Goal: Task Accomplishment & Management: Manage account settings

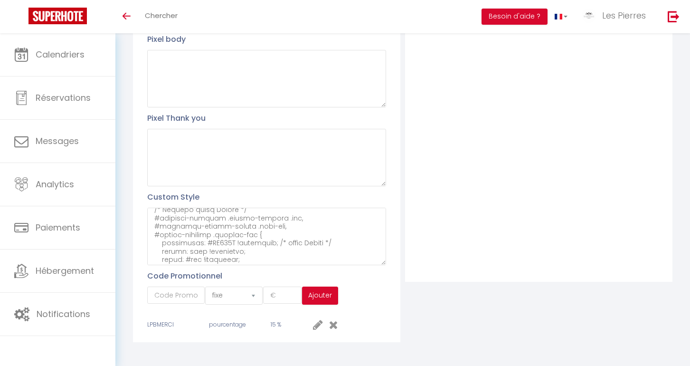
scroll to position [227, 0]
click at [231, 254] on textarea at bounding box center [266, 236] width 239 height 57
paste textarea "/* Supprime l'ovale autour de la barre de recherche */ #external-booking .selec…"
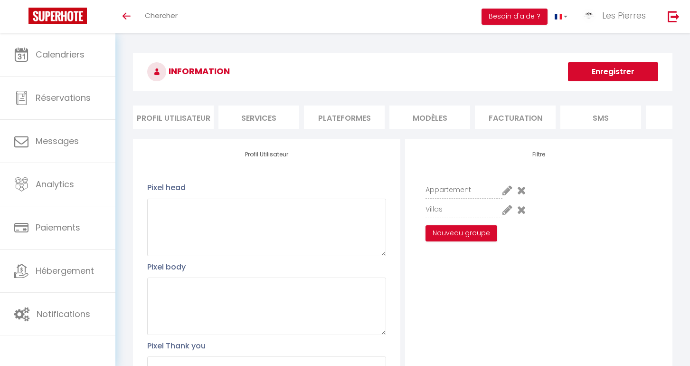
scroll to position [0, 0]
type textarea "#external-booking .rentals-list .owner-city-address { font-family: arial; visib…"
click at [604, 64] on button "Enregistrer" at bounding box center [613, 71] width 90 height 19
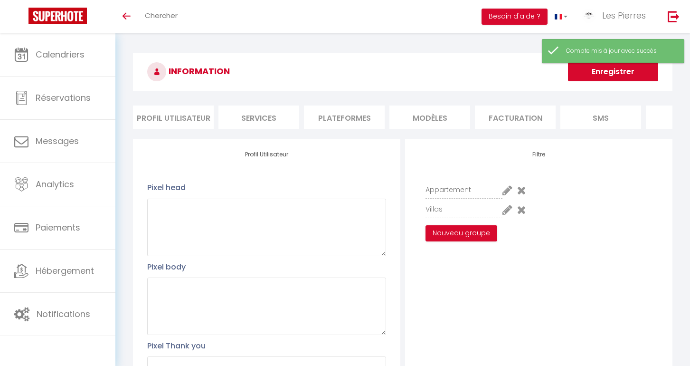
click at [474, 48] on div "INFORMATION Enregistrer Profil Utilisateur Services Plateformes MODÈLES Factura…" at bounding box center [402, 316] width 575 height 566
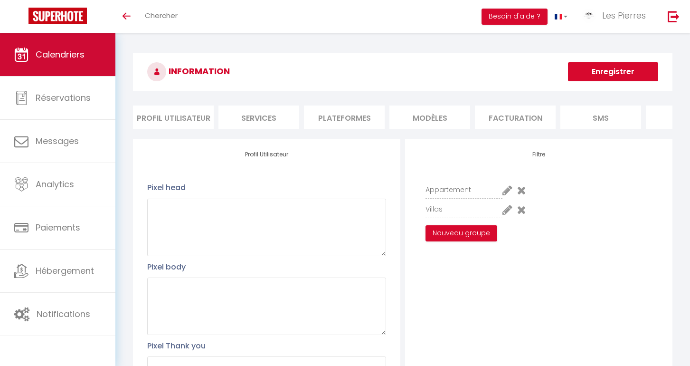
click at [59, 49] on span "Calendriers" at bounding box center [60, 54] width 49 height 12
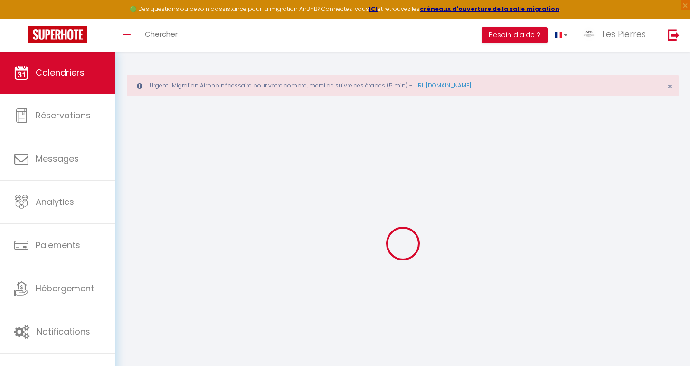
select select
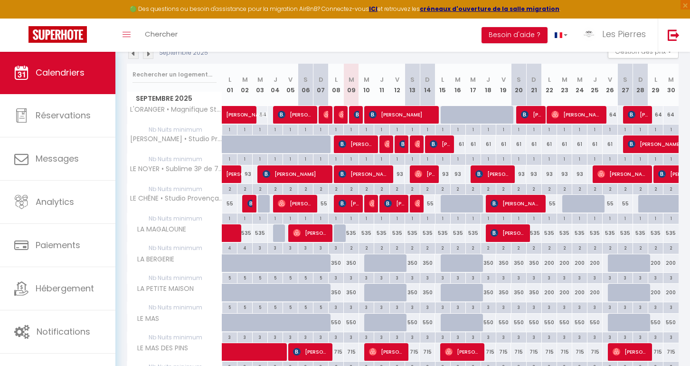
scroll to position [149, 0]
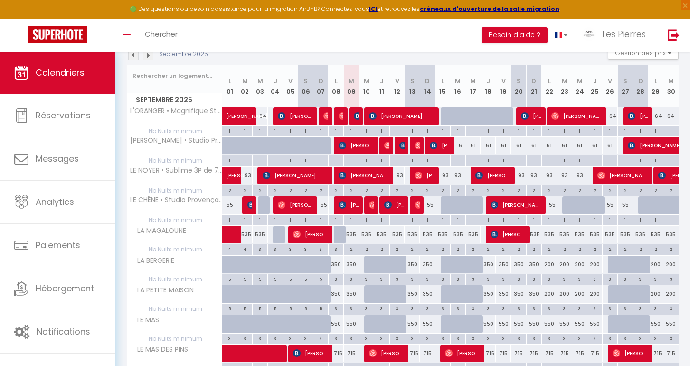
click at [352, 234] on div "535" at bounding box center [351, 235] width 15 height 18
type input "535"
select select "1"
type input "[DATE] Septembre 2025"
type input "Mer 10 Septembre 2025"
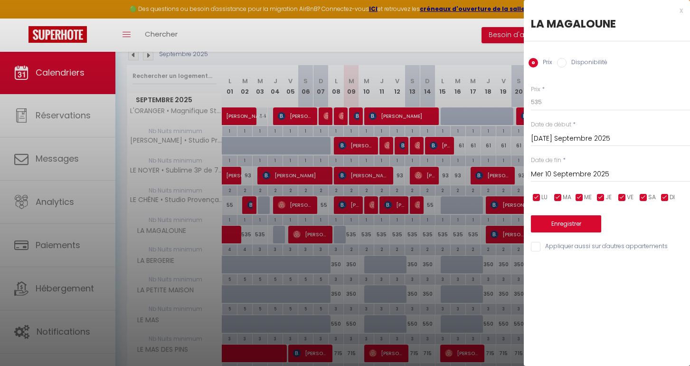
click at [562, 59] on input "Disponibilité" at bounding box center [562, 63] width 10 height 10
radio input "true"
radio input "false"
select select "0"
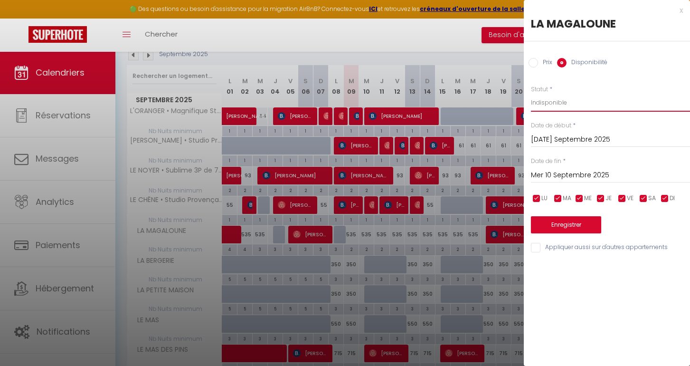
click at [552, 221] on button "Enregistrer" at bounding box center [566, 224] width 70 height 17
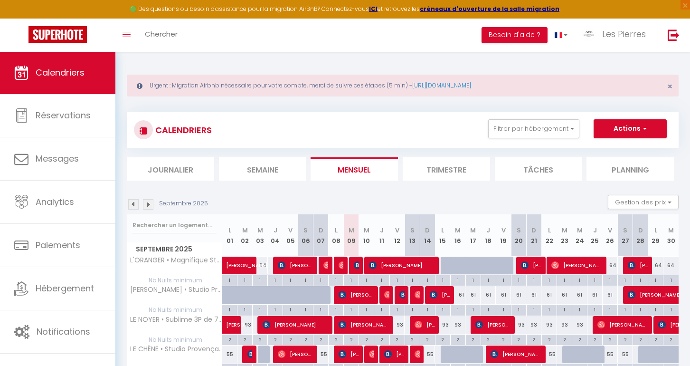
scroll to position [0, 0]
click at [625, 38] on span "Les Pierres" at bounding box center [624, 34] width 44 height 12
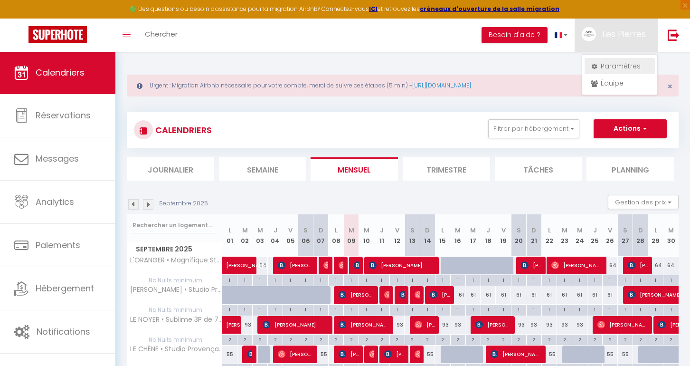
click at [612, 65] on link "Paramètres" at bounding box center [620, 66] width 70 height 16
select select "fr"
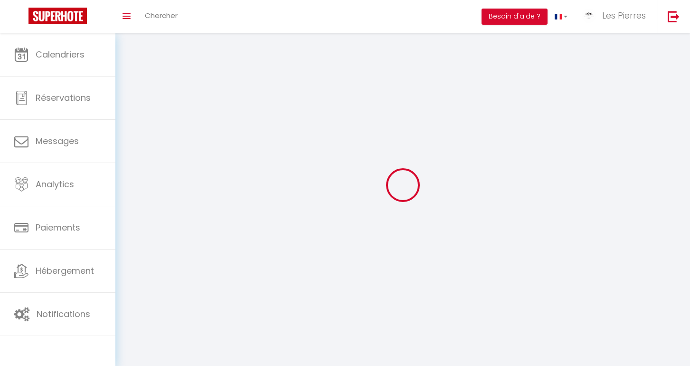
type input "Les Pierres"
type input "Blanches"
type input "0609089118"
type input "[STREET_ADDRESS]"
type input "06250"
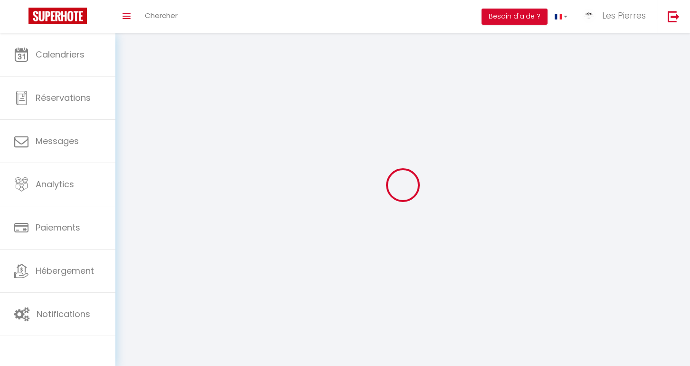
type input "Mougins"
type input "Ru4TfiEUhvNo1mMX72cflbYZq"
type input "B9cAwFfhzPnuokzp0co1YM2hp"
type input "[URL][DOMAIN_NAME]"
select select "1"
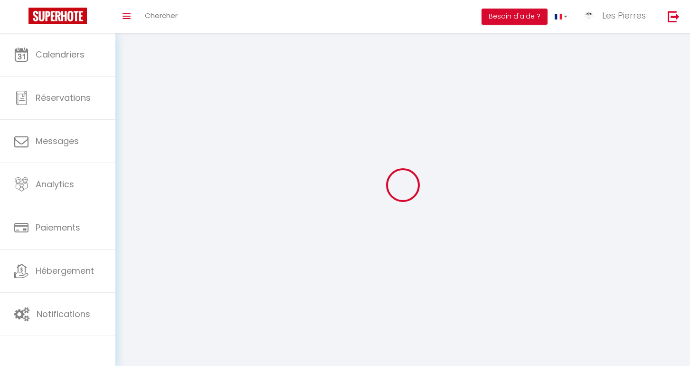
select select "28"
select select "fr"
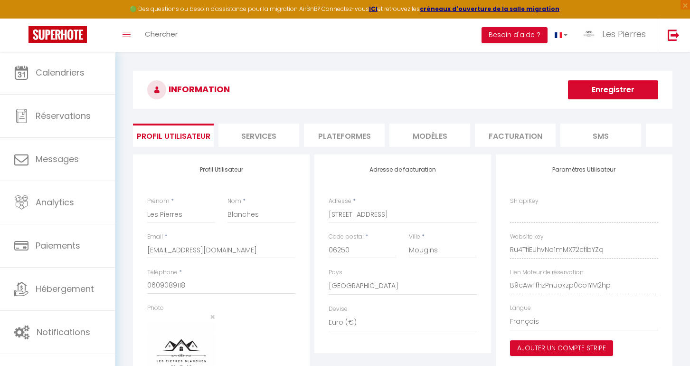
type input "Ru4TfiEUhvNo1mMX72cflbYZq"
type input "B9cAwFfhzPnuokzp0co1YM2hp"
type input "[URL][DOMAIN_NAME]"
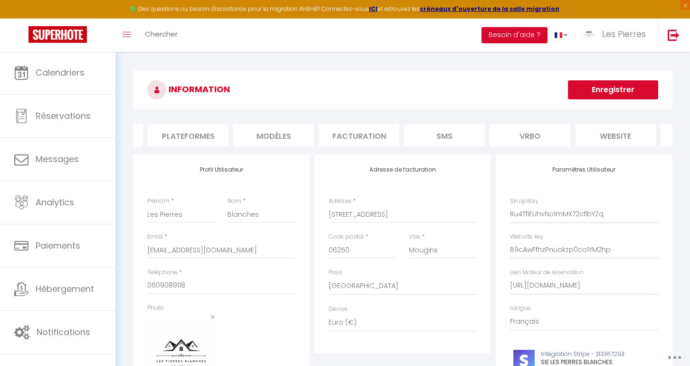
scroll to position [0, 200]
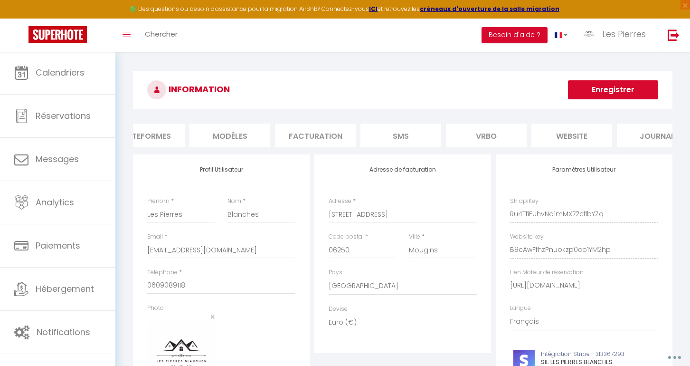
click at [569, 133] on li "website" at bounding box center [572, 135] width 81 height 23
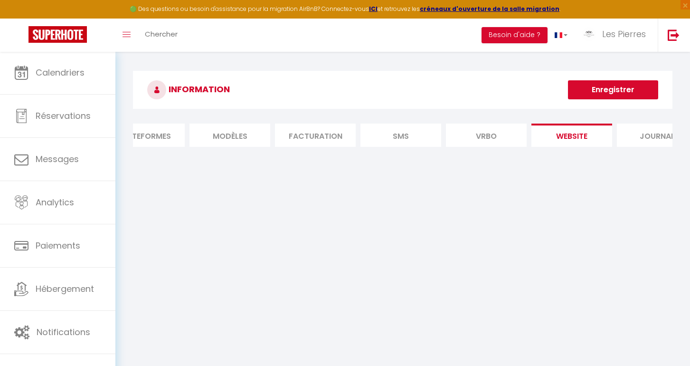
click at [508, 139] on li "Vrbo" at bounding box center [486, 135] width 81 height 23
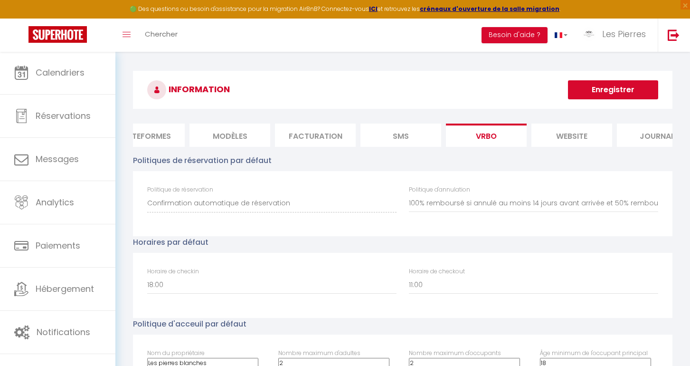
click at [563, 139] on li "website" at bounding box center [572, 135] width 81 height 23
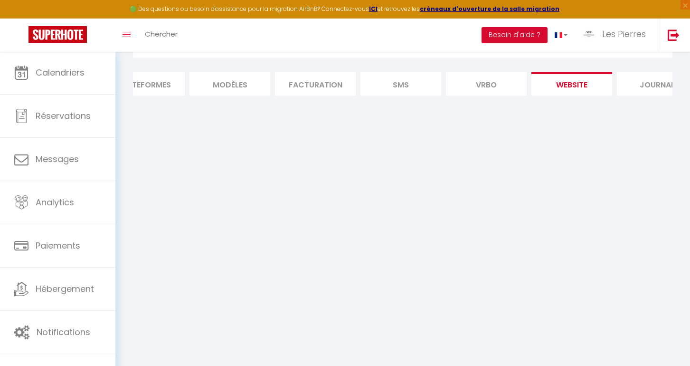
scroll to position [51, 0]
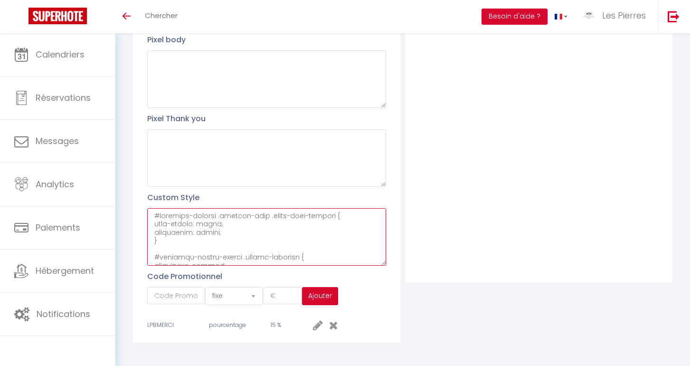
drag, startPoint x: 213, startPoint y: 255, endPoint x: 147, endPoint y: 171, distance: 106.8
click at [147, 171] on div "Profil Utilisateur Pixel head Pixel body Pixel Thank you Custom Style Code Prom…" at bounding box center [266, 127] width 267 height 430
click at [263, 237] on textarea at bounding box center [266, 236] width 239 height 57
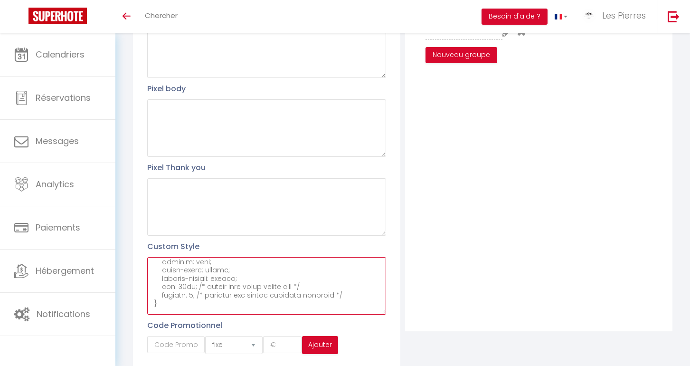
scroll to position [1720, 0]
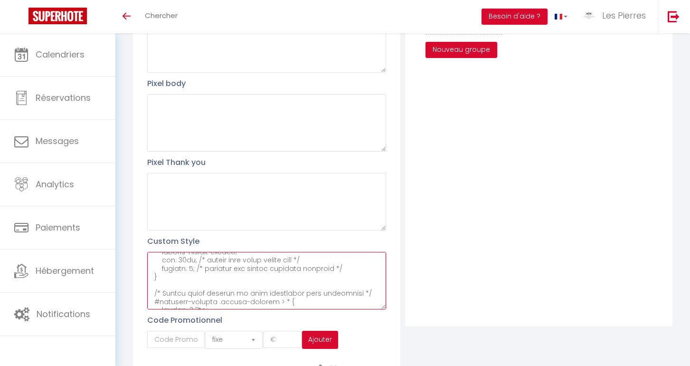
drag, startPoint x: 156, startPoint y: 259, endPoint x: 268, endPoint y: 366, distance: 154.9
click at [268, 182] on html "🟢 Des questions ou besoin d'assistance pour la migration AirBnB? Connectez-vous…" at bounding box center [345, 0] width 690 height 366
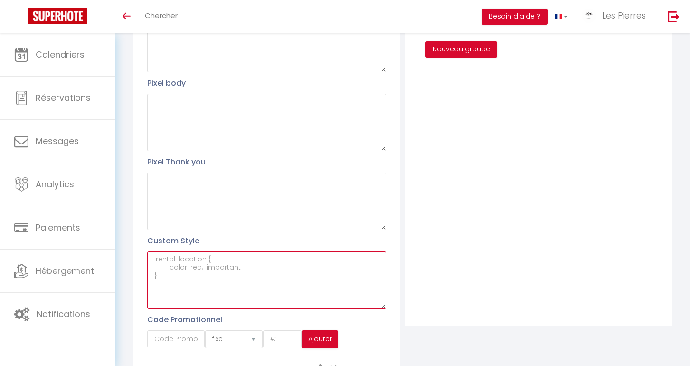
scroll to position [0, 0]
paste textarea "#external-booking .rentals-list .owner-city-address { font-family: arial; visib…"
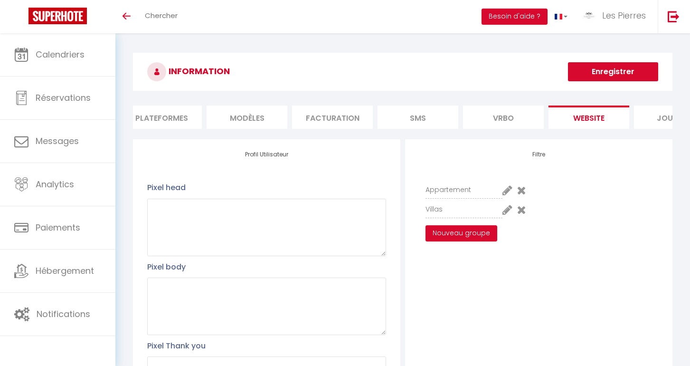
click at [596, 72] on button "Enregistrer" at bounding box center [613, 71] width 90 height 19
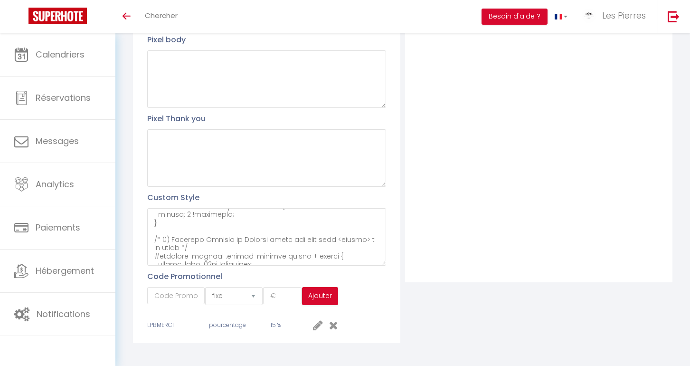
scroll to position [1672, 0]
click at [289, 252] on textarea at bounding box center [266, 236] width 239 height 57
paste textarea "/* === Bande Airbnb + pilule blanche du moteur === */ /* 1) La bande gris clair…"
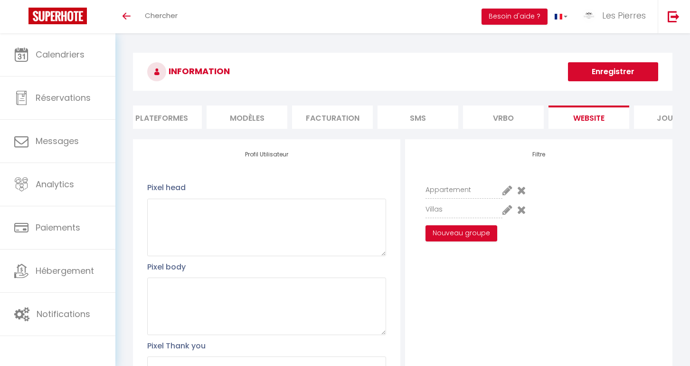
scroll to position [0, 0]
click at [609, 74] on button "Enregistrer" at bounding box center [613, 71] width 90 height 19
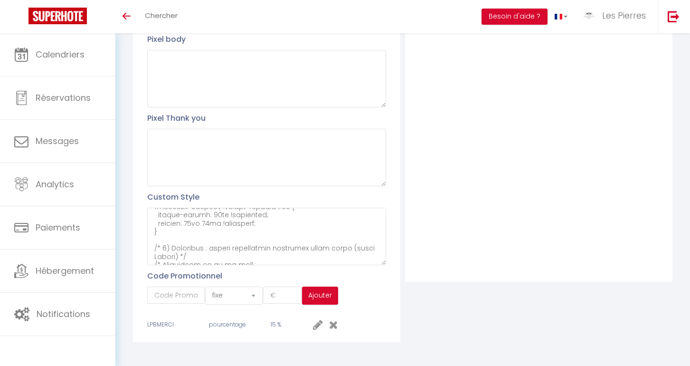
scroll to position [227, 0]
click at [249, 248] on textarea at bounding box center [266, 236] width 239 height 57
paste textarea "/* === Bande grise full-width + pilule blanche centrée (style Airbnb) === */ /*…"
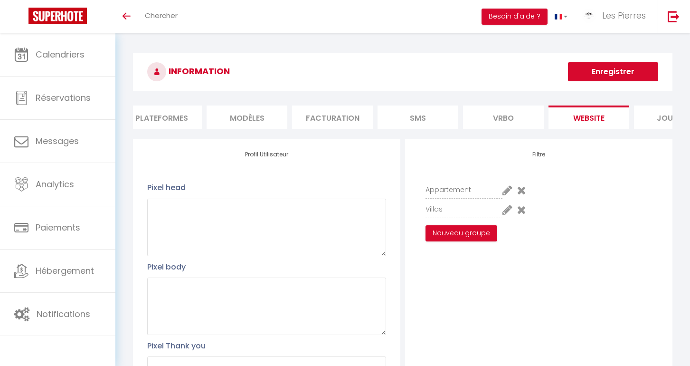
scroll to position [0, 0]
type textarea "#external-booking .rentals-list .owner-city-address { font-family: arial; visib…"
click at [606, 76] on button "Enregistrer" at bounding box center [613, 71] width 90 height 19
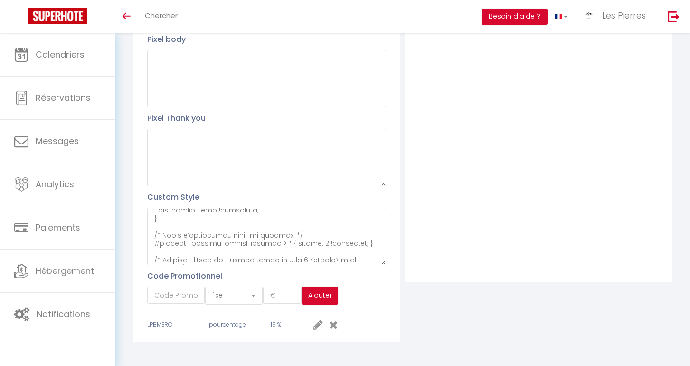
scroll to position [227, 0]
click at [208, 253] on textarea at bounding box center [266, 236] width 239 height 57
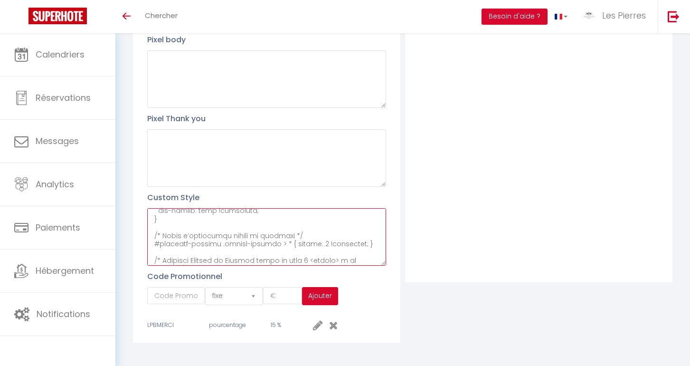
click at [208, 241] on textarea at bounding box center [266, 236] width 239 height 57
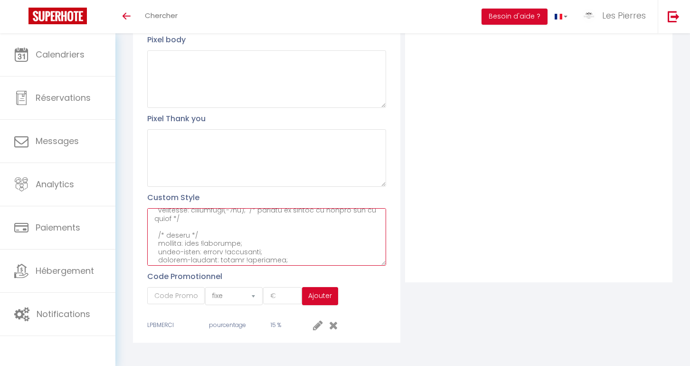
scroll to position [2939, 0]
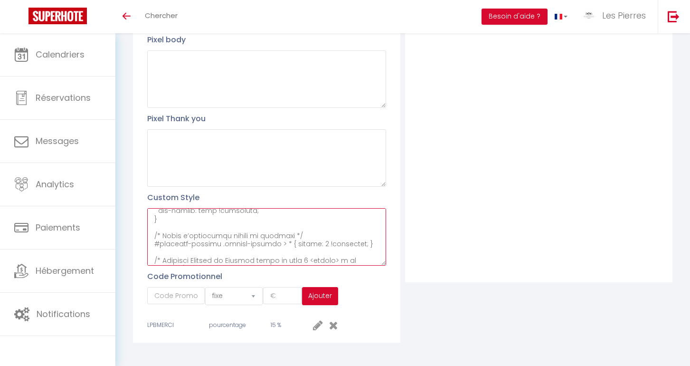
drag, startPoint x: 154, startPoint y: 211, endPoint x: 306, endPoint y: 364, distance: 216.0
click at [306, 364] on div "INFORMATION Enregistrer Profil Utilisateur Services Plateformes MODÈLES Factura…" at bounding box center [402, 89] width 575 height 566
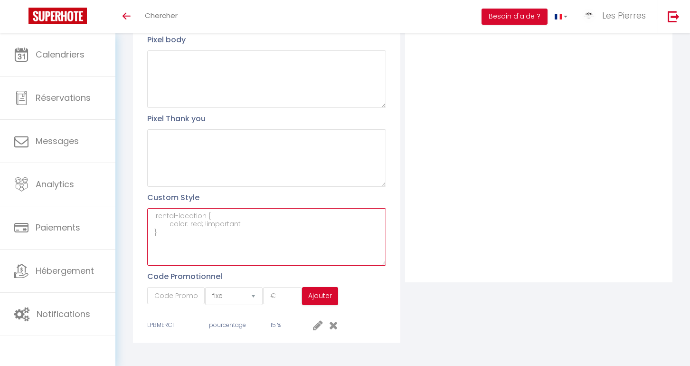
scroll to position [0, 0]
paste textarea "/* ======= Masquages & typo de base ======= */ #external-booking .rentals-list …"
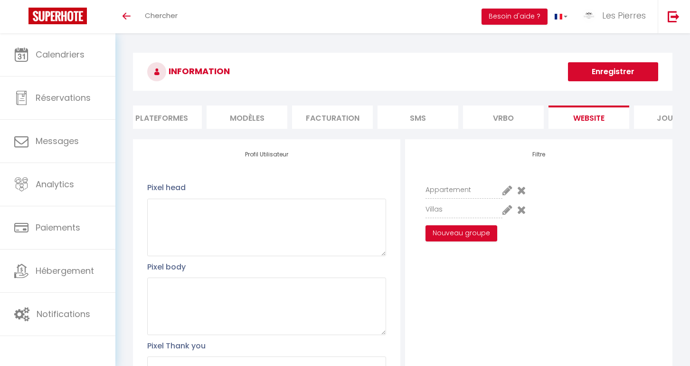
type textarea "/* ======= Masquages & typo de base ======= */ #external-booking .rentals-list …"
click at [612, 75] on button "Enregistrer" at bounding box center [613, 71] width 90 height 19
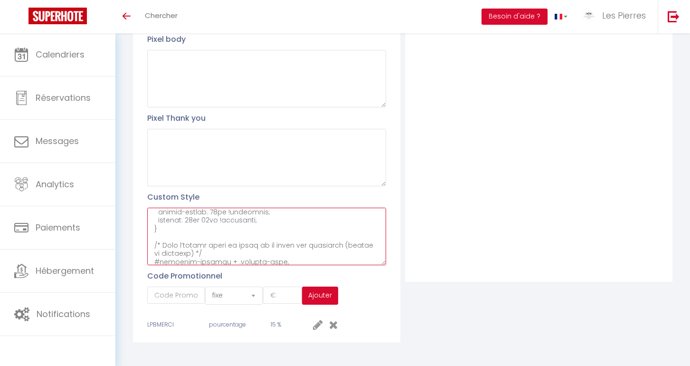
click at [201, 242] on textarea at bounding box center [266, 236] width 239 height 57
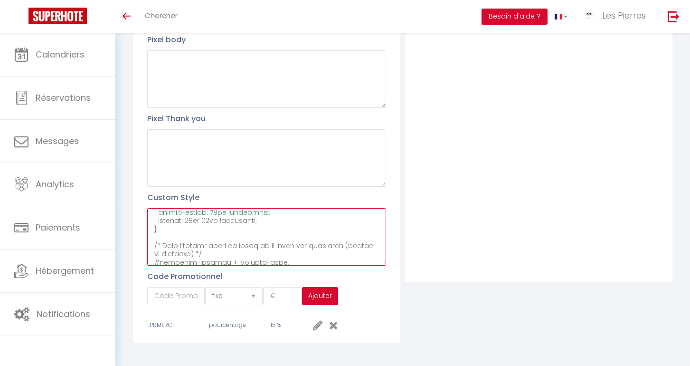
click at [201, 242] on textarea at bounding box center [266, 236] width 239 height 57
click at [183, 242] on textarea at bounding box center [266, 236] width 239 height 57
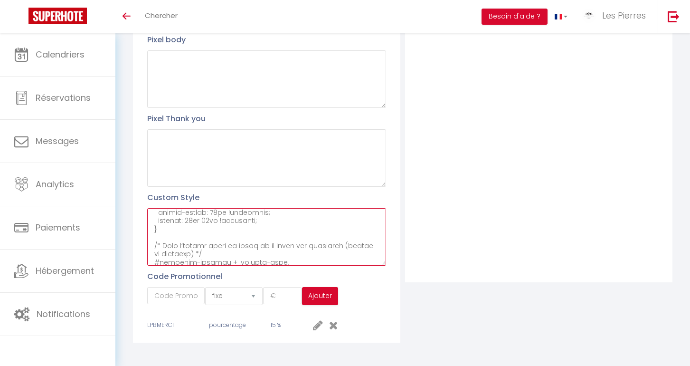
click at [166, 248] on textarea at bounding box center [266, 236] width 239 height 57
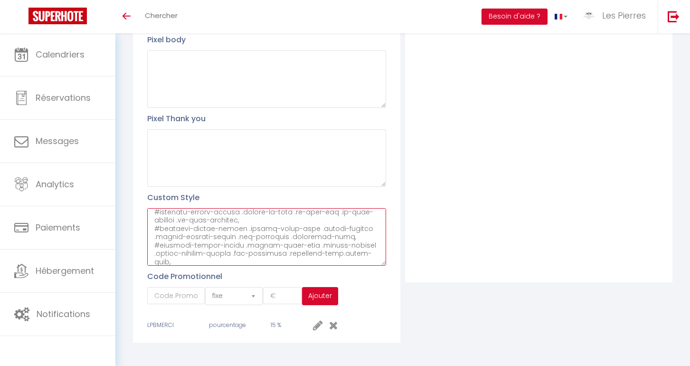
scroll to position [0, 0]
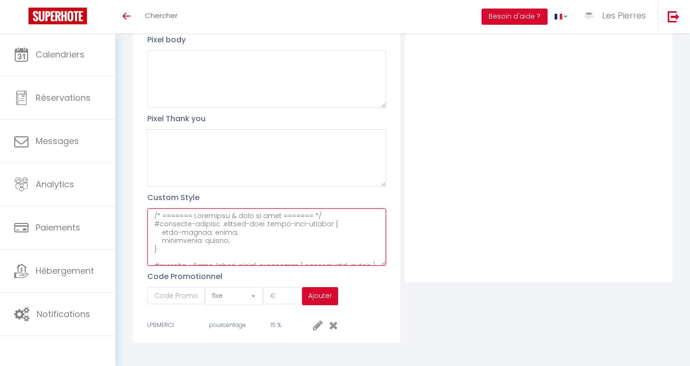
drag, startPoint x: 170, startPoint y: 252, endPoint x: 157, endPoint y: 83, distance: 169.2
click at [157, 83] on div "Profil Utilisateur Pixel head Pixel body Pixel Thank you Custom Style Code Prom…" at bounding box center [266, 127] width 267 height 430
paste textarea "/* ======= Masquages & typo de base ======= */ #external-booking .rentals-list …"
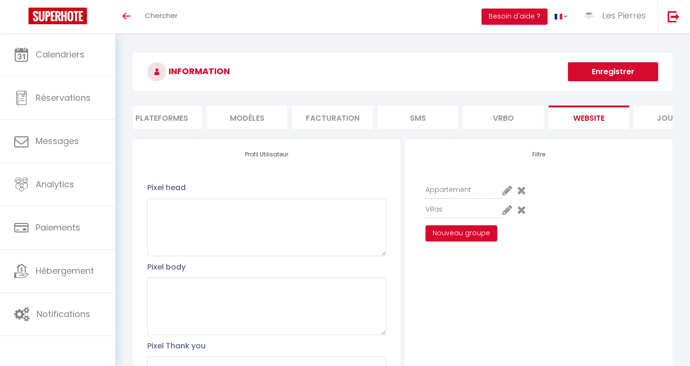
type textarea "/* ======= Masquages & typo de base ======= */ #external-booking .rentals-list …"
click at [614, 65] on button "Enregistrer" at bounding box center [613, 71] width 90 height 19
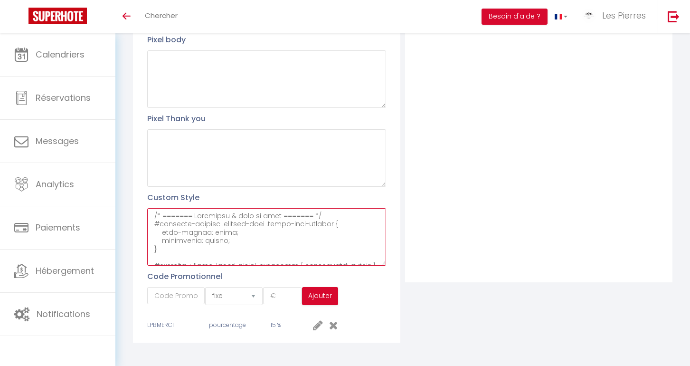
drag, startPoint x: 181, startPoint y: 256, endPoint x: 144, endPoint y: 189, distance: 77.0
click at [144, 189] on div "Profil Utilisateur Pixel head Pixel body Pixel Thank you Custom Style Code Prom…" at bounding box center [266, 127] width 267 height 430
paste textarea "#external-booking .rentals-list .owner-city-address { font-family: arial; visib…"
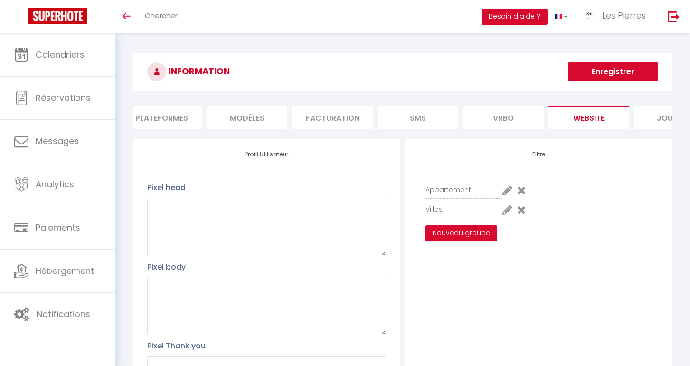
click at [613, 74] on button "Enregistrer" at bounding box center [613, 71] width 90 height 19
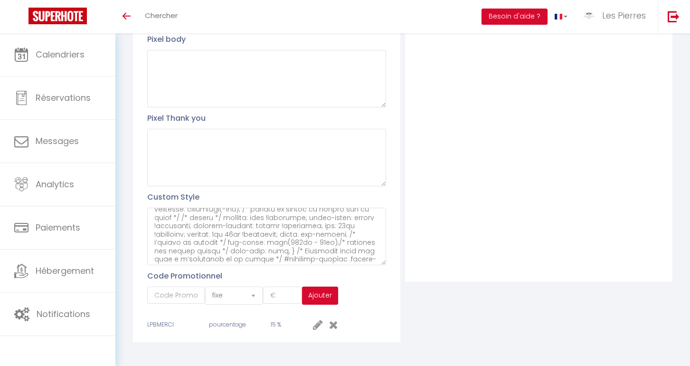
scroll to position [227, 0]
click at [317, 246] on textarea at bounding box center [266, 236] width 239 height 57
click at [310, 252] on textarea at bounding box center [266, 236] width 239 height 57
paste textarea "/* === Correction calendrier / filtre masqué === */ /* Calendrier du datepicker…"
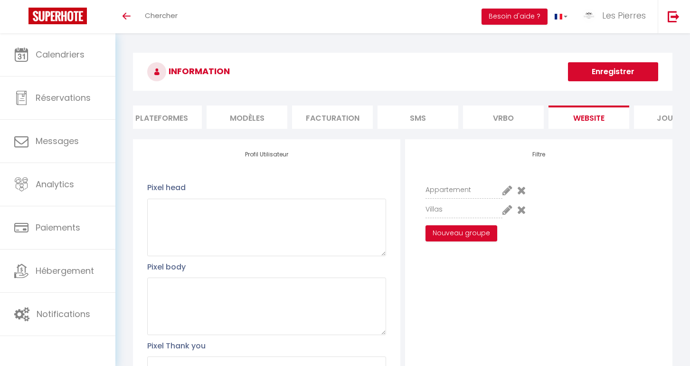
scroll to position [0, 0]
click at [596, 73] on button "Enregistrer" at bounding box center [613, 71] width 90 height 19
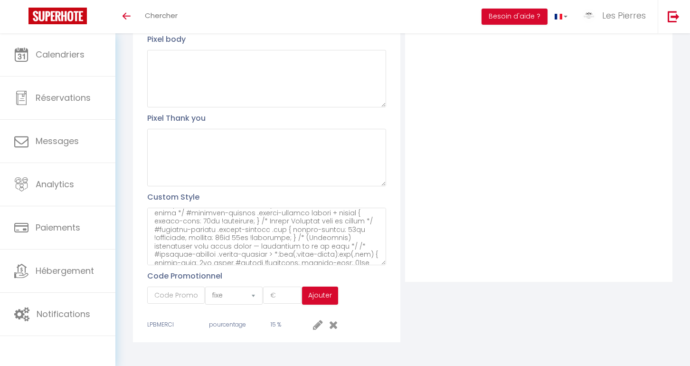
scroll to position [227, 0]
click at [251, 251] on textarea at bounding box center [266, 236] width 239 height 57
paste textarea "/* === Calendrier en overlay au-dessus de la pilule === */ /* Le conteneur de l…"
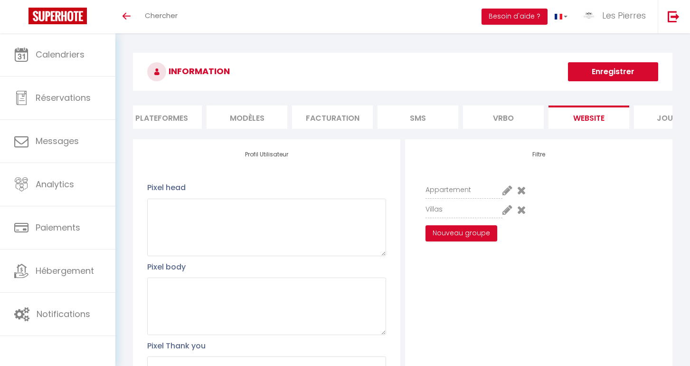
scroll to position [0, 0]
click at [584, 69] on button "Enregistrer" at bounding box center [613, 71] width 90 height 19
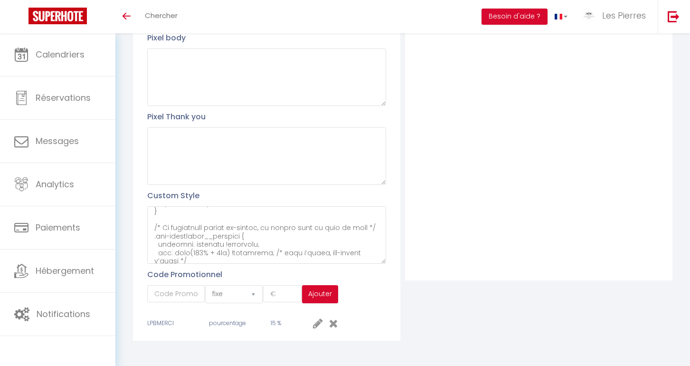
scroll to position [227, 0]
click at [204, 246] on textarea at bounding box center [266, 236] width 239 height 57
paste textarea "/* === Filtre en overlay au-dessus de la pilule === */ /* Le conteneur de la pi…"
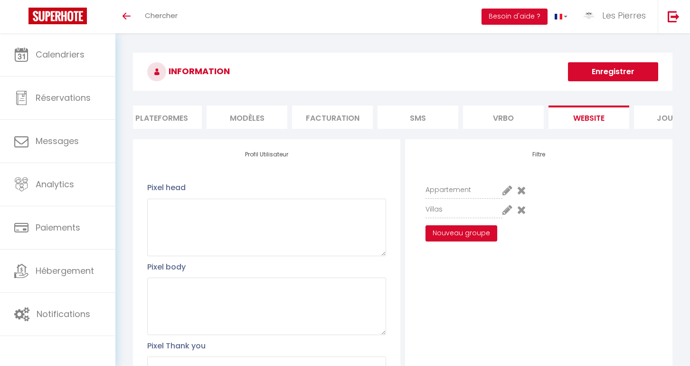
scroll to position [0, 0]
click at [626, 77] on button "Enregistrer" at bounding box center [613, 71] width 90 height 19
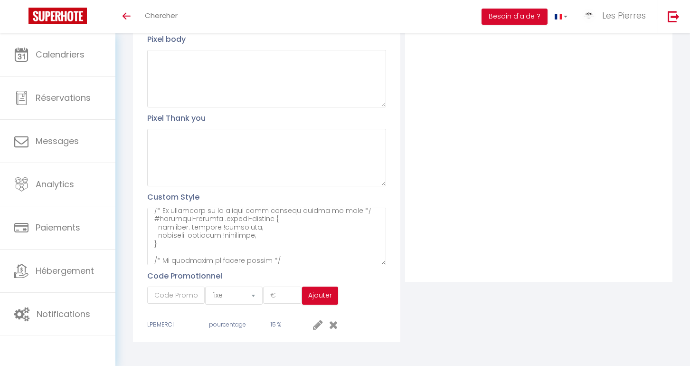
scroll to position [227, 0]
click at [206, 245] on textarea at bounding box center [266, 236] width 239 height 57
paste textarea "/* === Harmonisation tailles Adultes / Enfants === */ /* Labels Adultes / Enfan…"
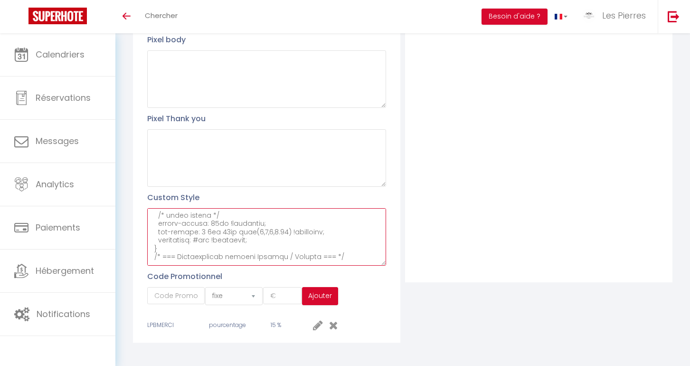
click at [187, 246] on textarea at bounding box center [266, 236] width 239 height 57
paste textarea "/* === Harmonisation Adultes / Enfants avec Arrivée / Départ === */ /* On force…"
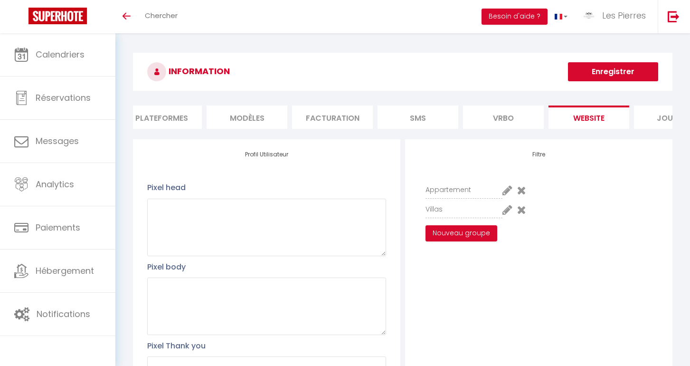
scroll to position [0, 0]
click at [598, 68] on button "Enregistrer" at bounding box center [613, 71] width 90 height 19
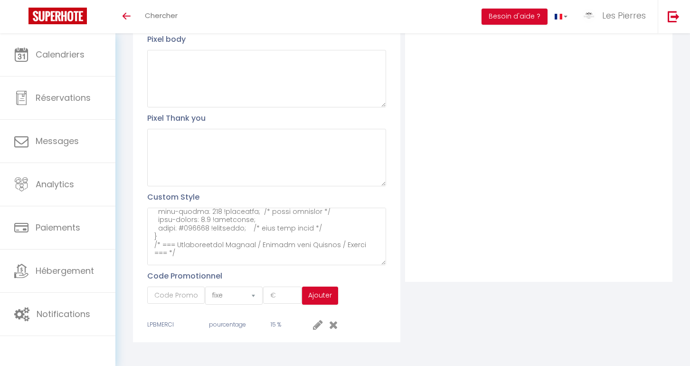
scroll to position [227, 0]
click at [219, 244] on textarea at bounding box center [266, 236] width 239 height 57
paste textarea "/* === Adultes / Enfants : libellés à la même taille que Arrivée / Départ === *…"
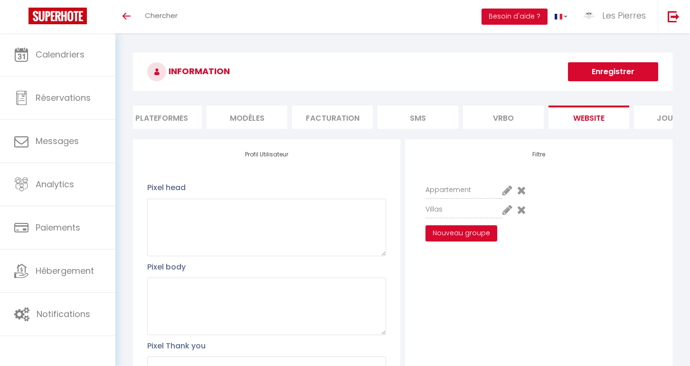
scroll to position [0, 0]
type textarea "#external-booking .rentals-list .owner-city-address { font-family: arial; visib…"
click at [618, 65] on button "Enregistrer" at bounding box center [613, 71] width 90 height 19
